Goal: Find specific page/section

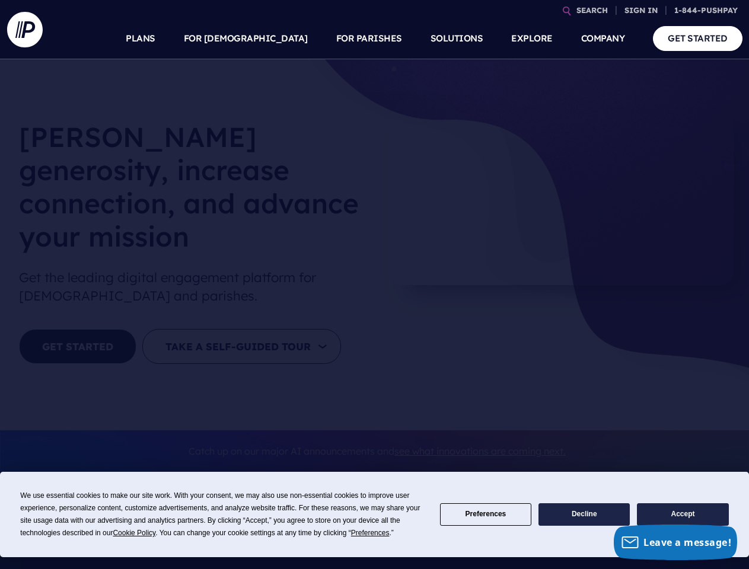
click at [374, 285] on section at bounding box center [374, 284] width 749 height 569
click at [136, 533] on span "Cookie Policy" at bounding box center [134, 533] width 43 height 8
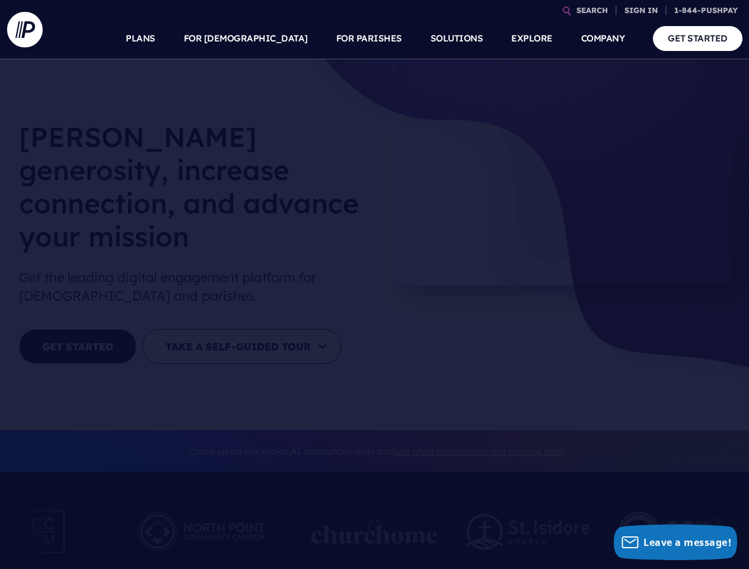
click at [486, 515] on img at bounding box center [528, 532] width 123 height 36
click at [584, 515] on img at bounding box center [528, 532] width 123 height 36
click at [682, 515] on img at bounding box center [689, 531] width 142 height 65
click at [592, 10] on link "SEARCH" at bounding box center [592, 10] width 41 height 21
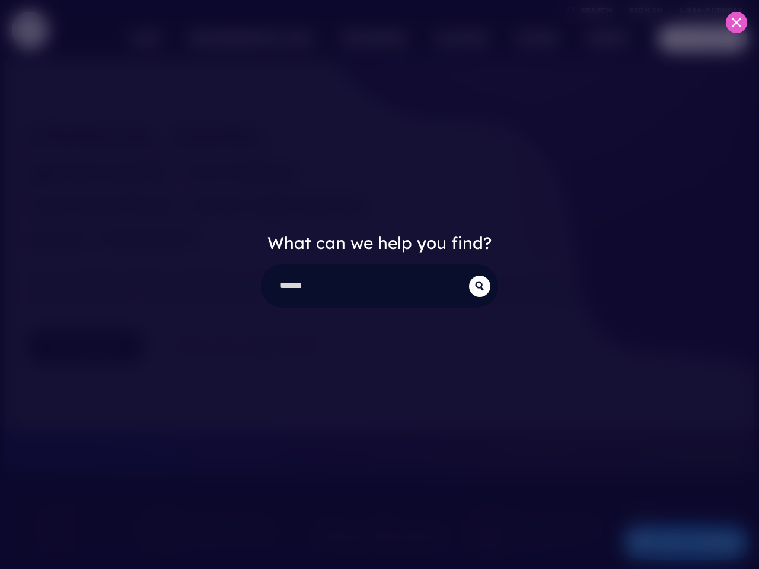
click at [641, 10] on div "What can we help you find?" at bounding box center [379, 284] width 759 height 569
click at [274, 39] on div "What can we help you find?" at bounding box center [379, 284] width 759 height 569
click at [369, 39] on div "What can we help you find?" at bounding box center [379, 284] width 759 height 569
